Goal: Task Accomplishment & Management: Use online tool/utility

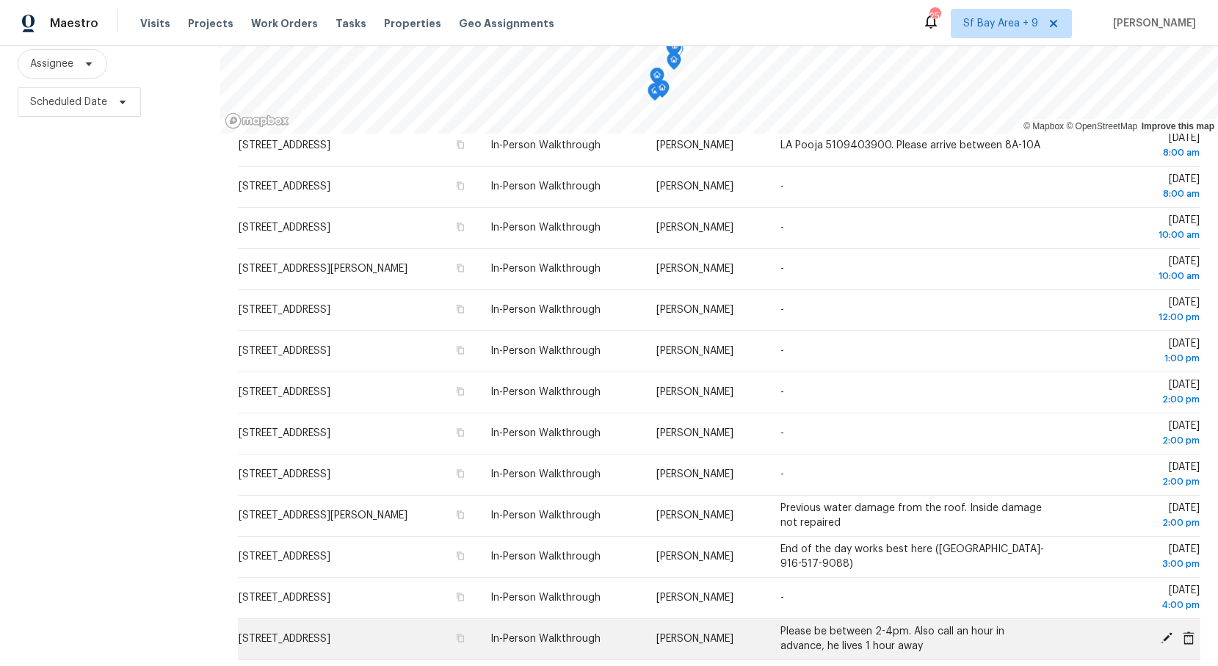
scroll to position [370, 0]
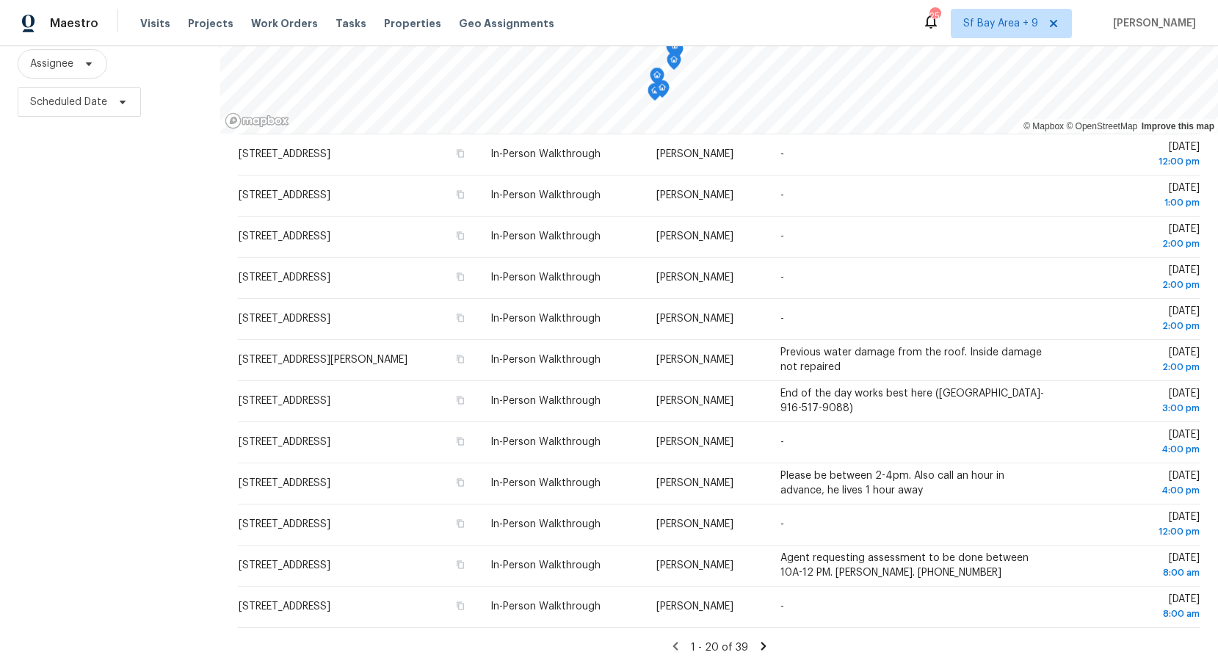
click at [758, 643] on icon at bounding box center [763, 645] width 13 height 13
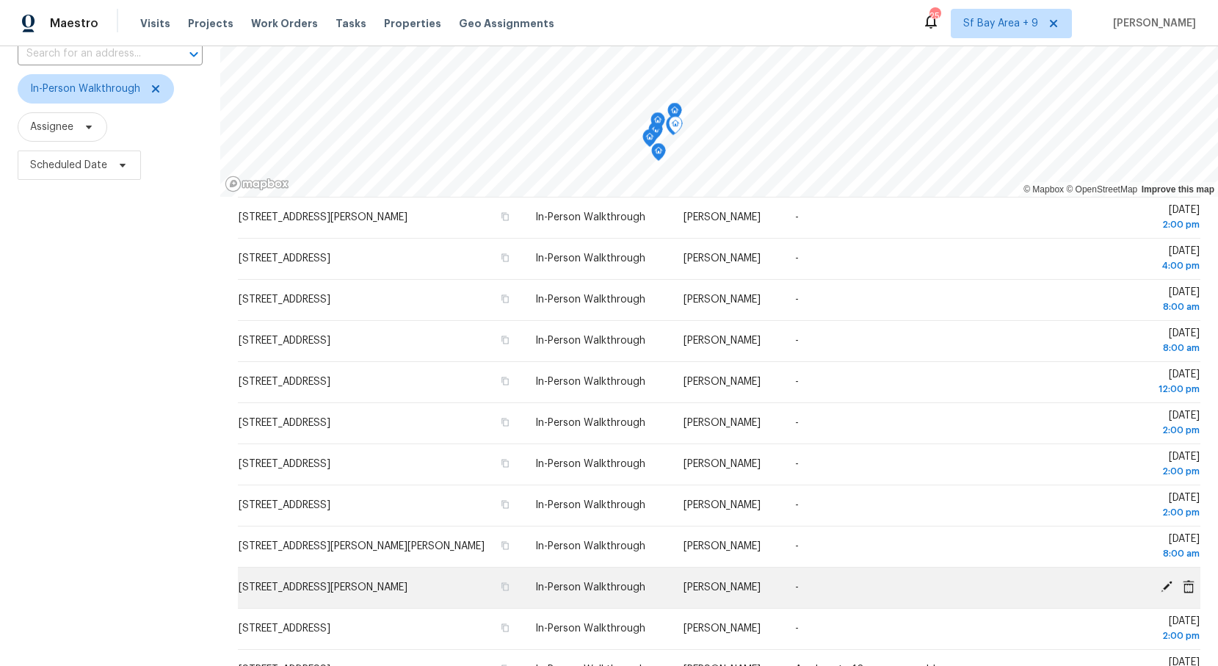
scroll to position [177, 0]
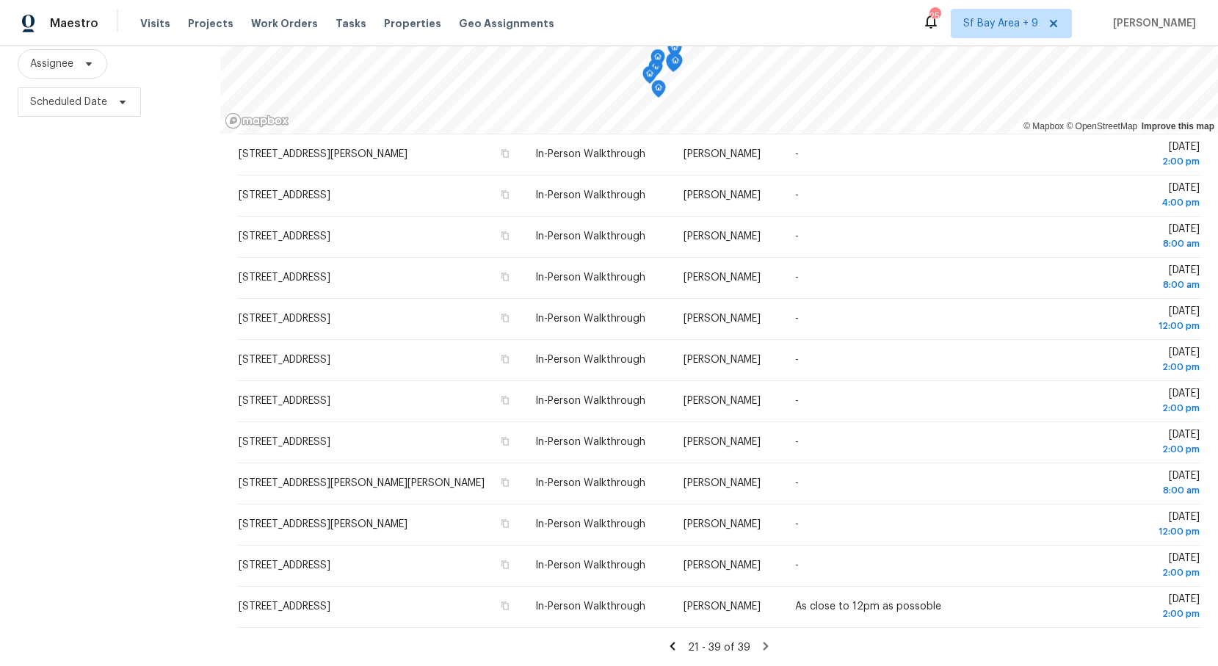
click at [676, 644] on icon at bounding box center [672, 645] width 13 height 13
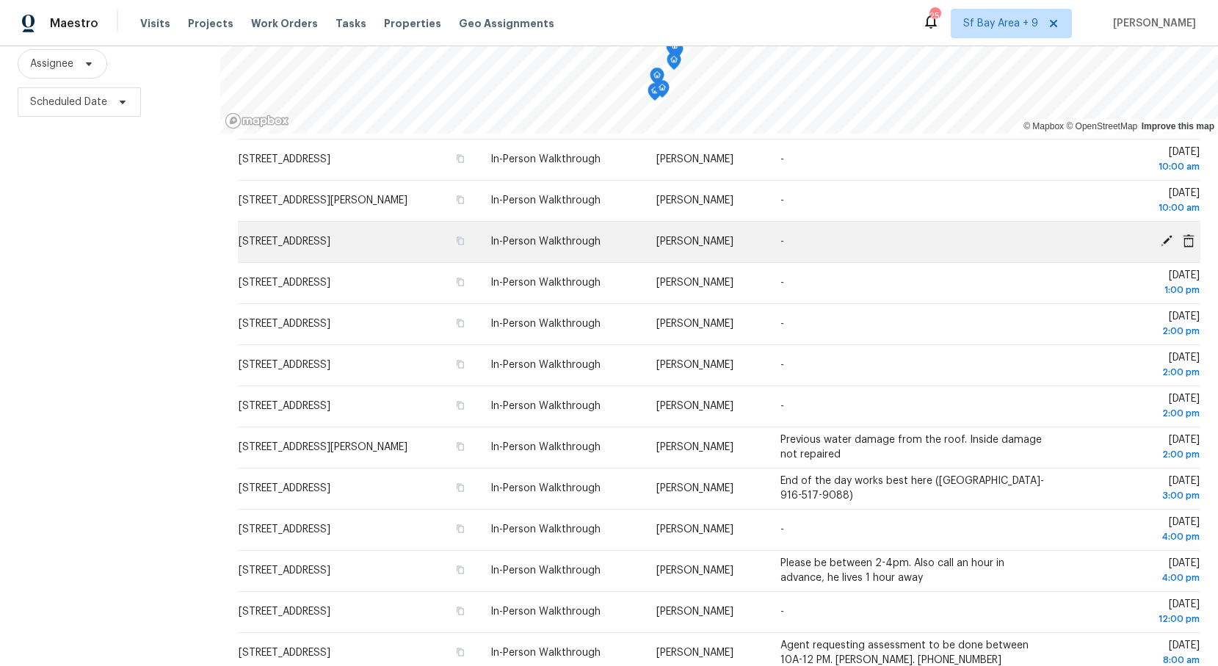
scroll to position [370, 0]
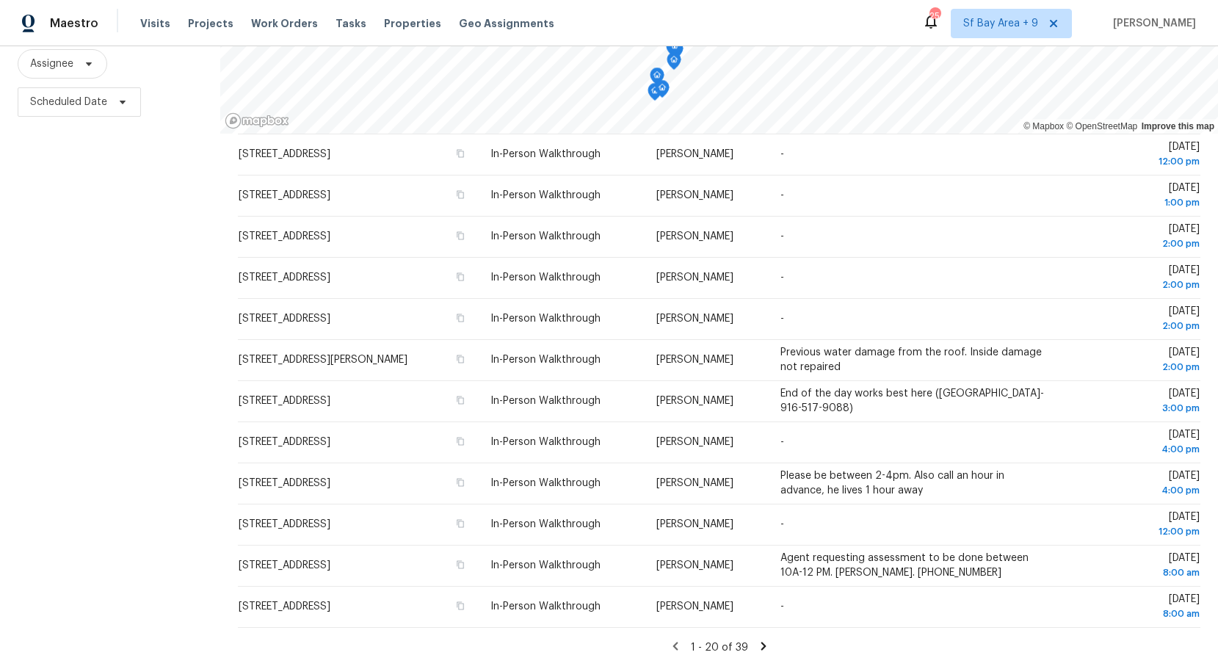
click at [761, 646] on icon at bounding box center [762, 645] width 5 height 8
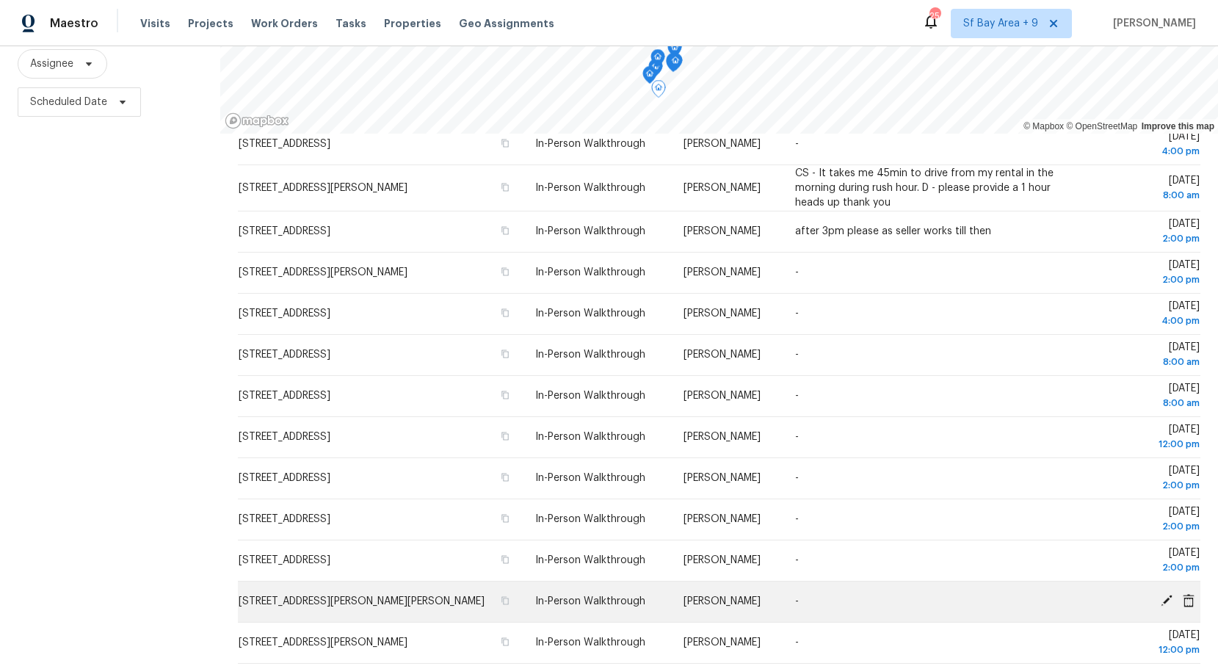
scroll to position [334, 0]
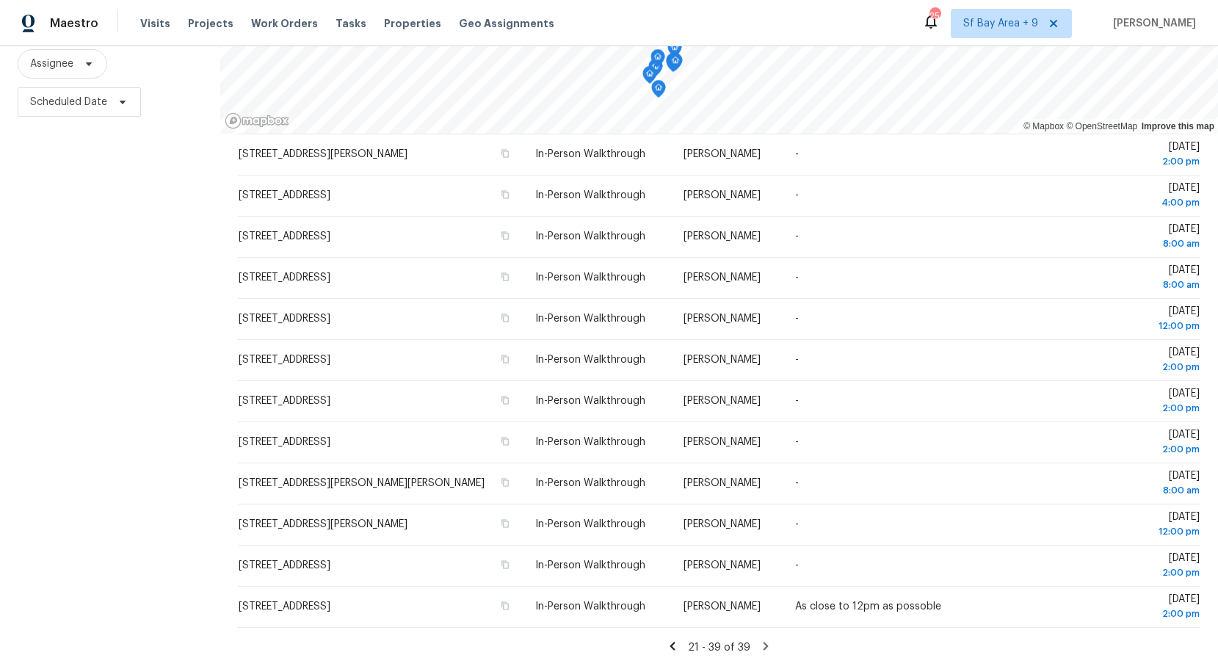
click at [675, 646] on icon at bounding box center [672, 645] width 13 height 13
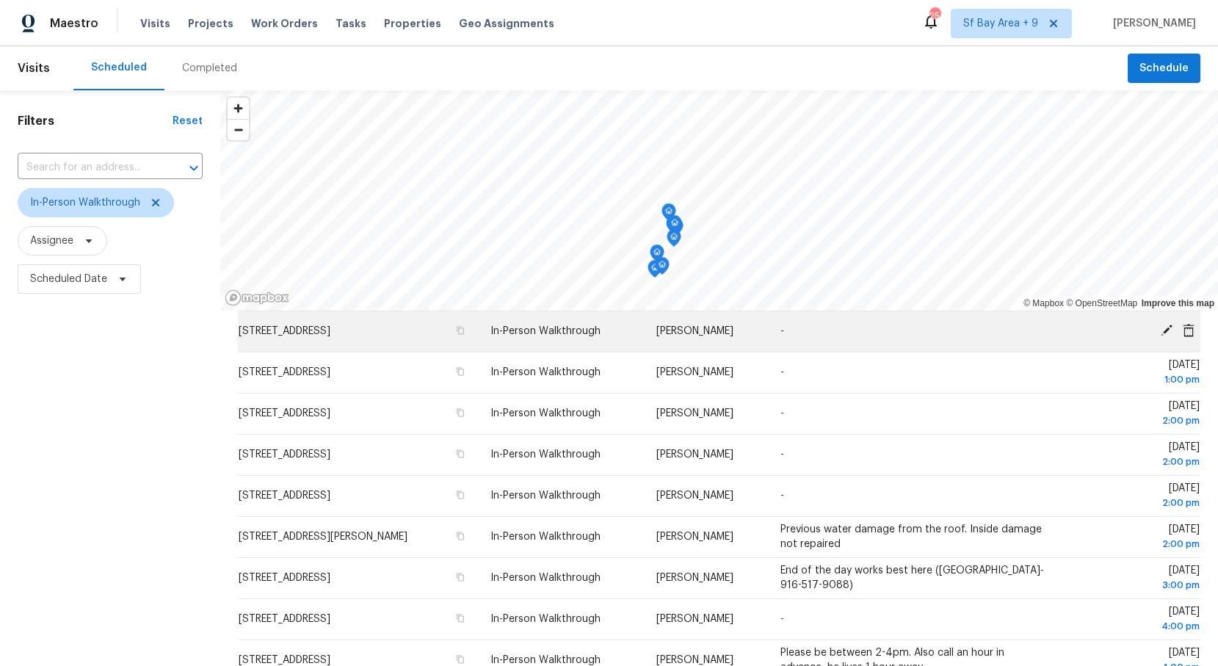
scroll to position [177, 0]
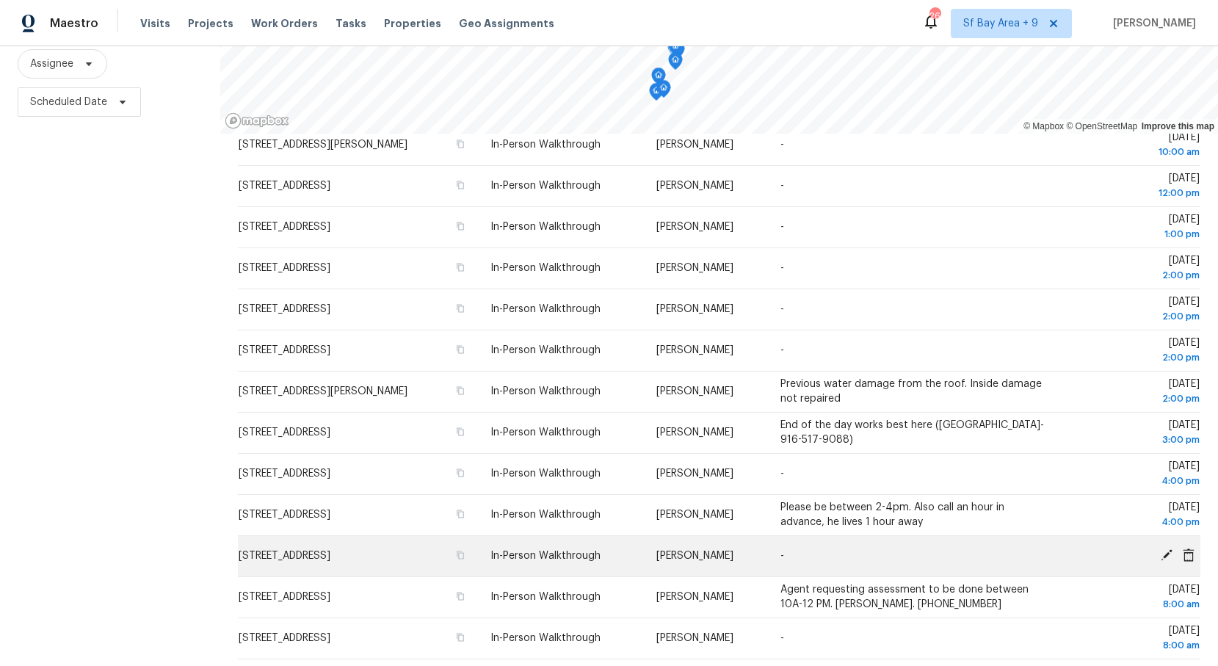
scroll to position [370, 0]
